Goal: Task Accomplishment & Management: Manage account settings

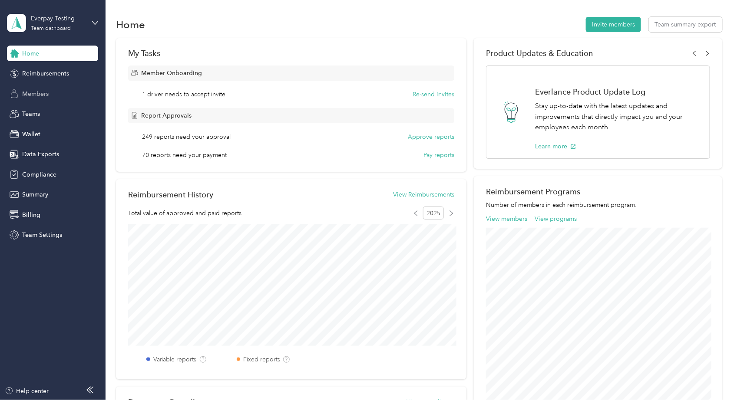
click at [34, 94] on span "Members" at bounding box center [35, 93] width 26 height 9
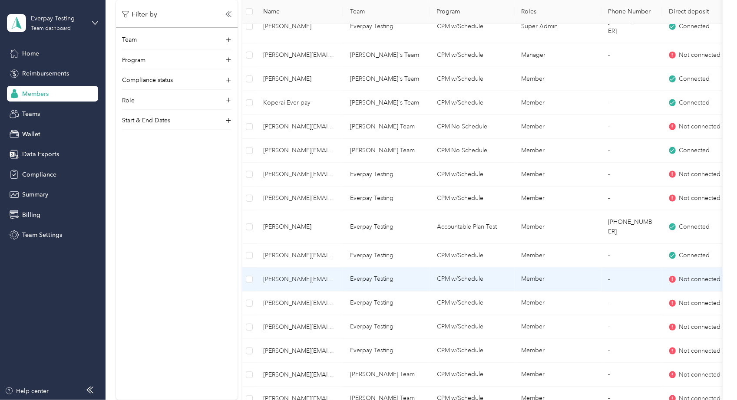
scroll to position [549, 0]
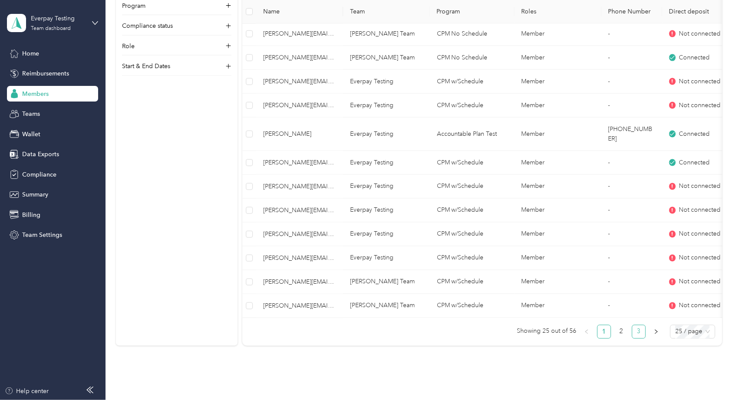
click at [645, 326] on link "3" at bounding box center [638, 332] width 13 height 13
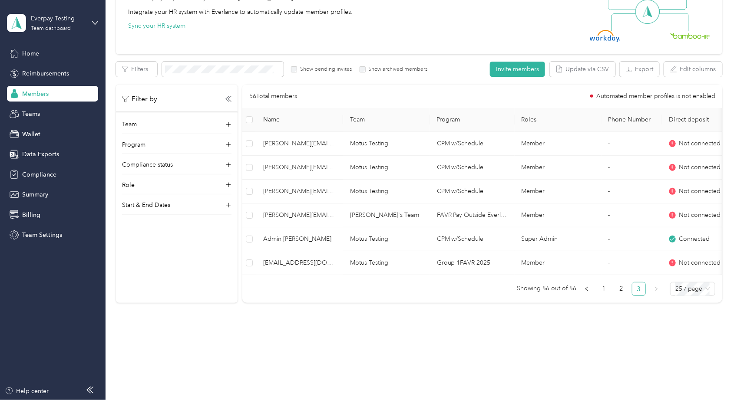
scroll to position [98, 0]
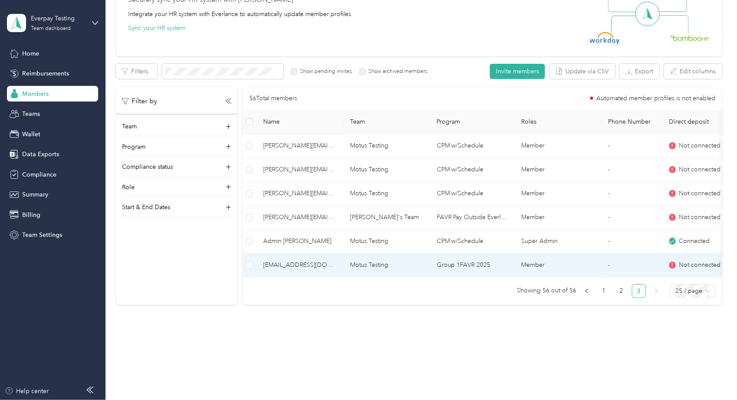
click at [332, 266] on span "[EMAIL_ADDRESS][DOMAIN_NAME]" at bounding box center [299, 266] width 73 height 10
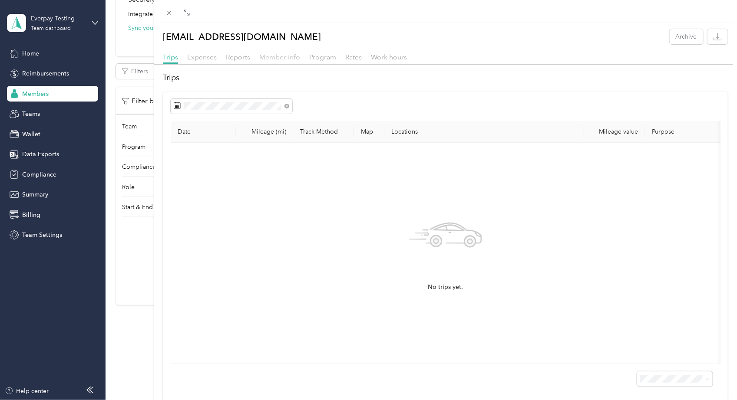
click at [291, 55] on span "Member info" at bounding box center [279, 57] width 41 height 8
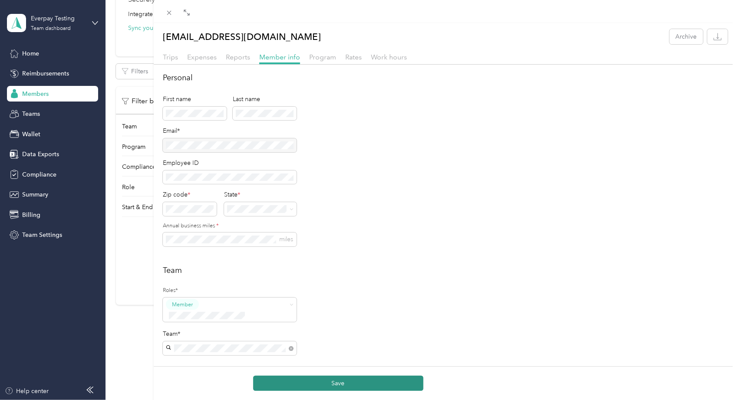
click at [319, 381] on button "Save" at bounding box center [338, 383] width 170 height 15
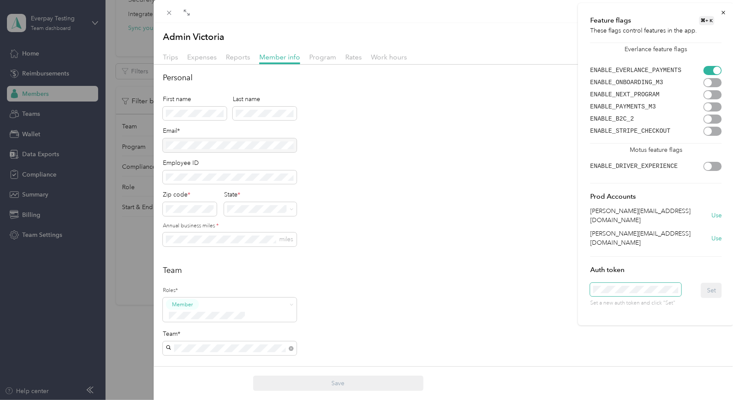
scroll to position [0, 24]
click at [713, 283] on button "Set" at bounding box center [711, 290] width 21 height 15
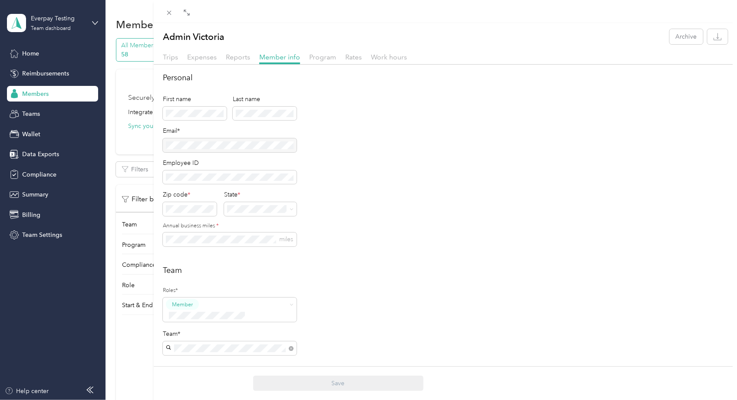
scroll to position [47, 0]
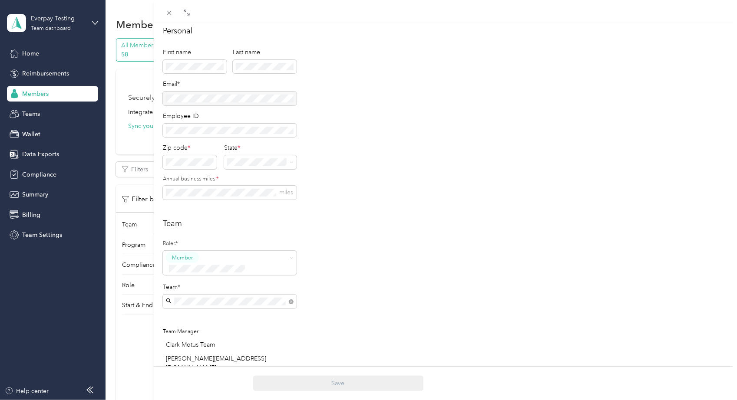
click at [222, 340] on div "Super Admin" at bounding box center [230, 339] width 122 height 11
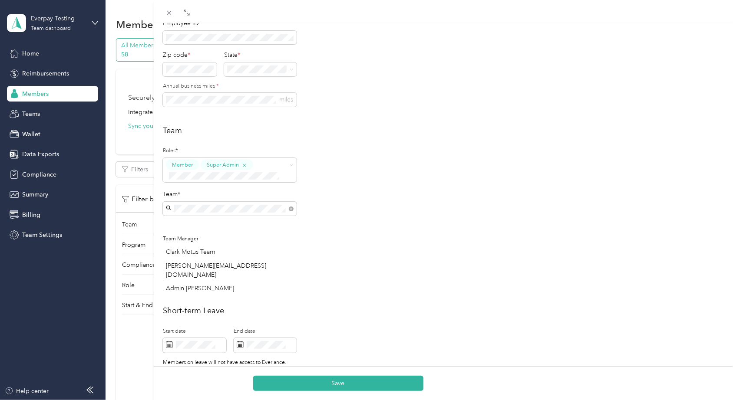
scroll to position [149, 0]
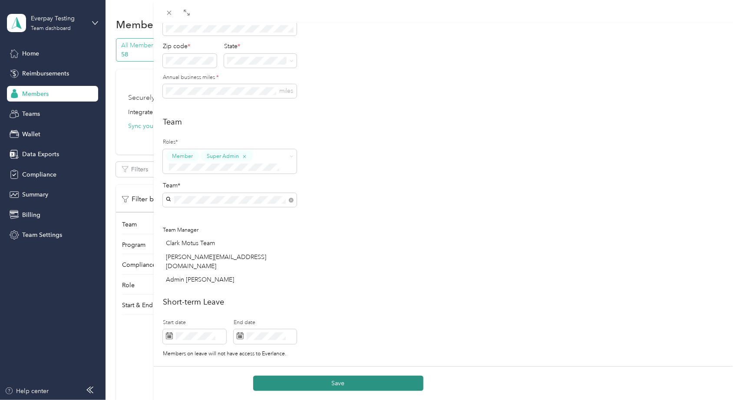
click at [351, 385] on button "Save" at bounding box center [338, 383] width 170 height 15
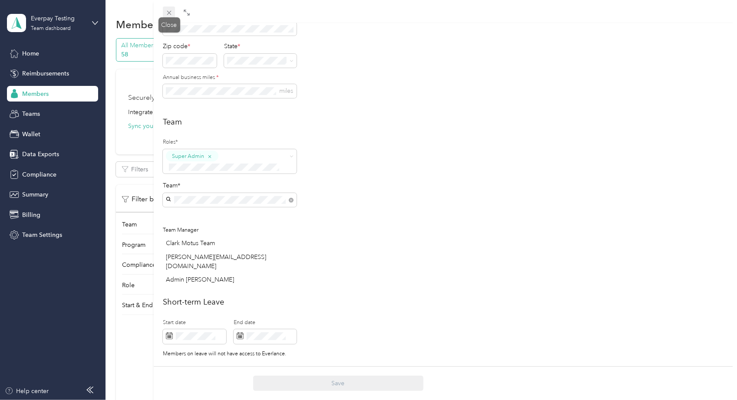
click at [171, 11] on icon at bounding box center [169, 13] width 4 height 4
